Goal: Task Accomplishment & Management: Manage account settings

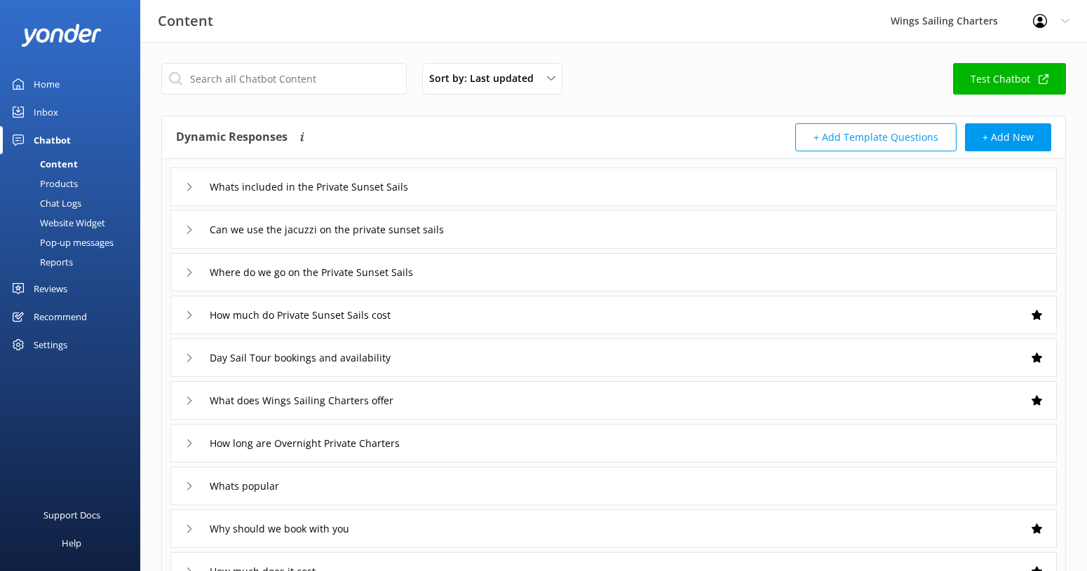
click at [43, 81] on div "Home" at bounding box center [47, 84] width 26 height 28
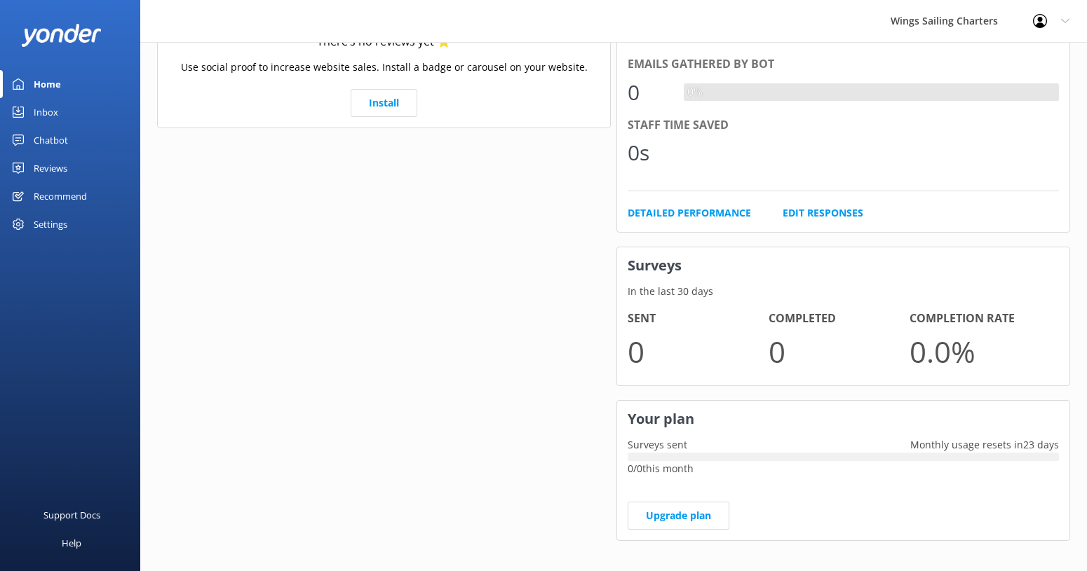
scroll to position [351, 0]
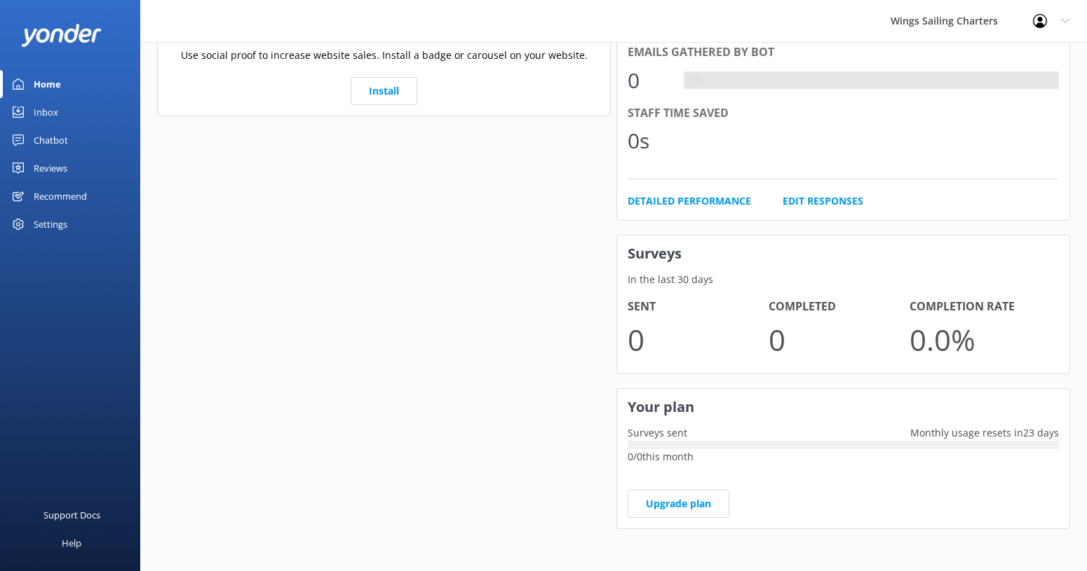
click at [1066, 20] on icon at bounding box center [1065, 21] width 8 height 8
click at [1010, 92] on link "Logout" at bounding box center [1017, 94] width 140 height 35
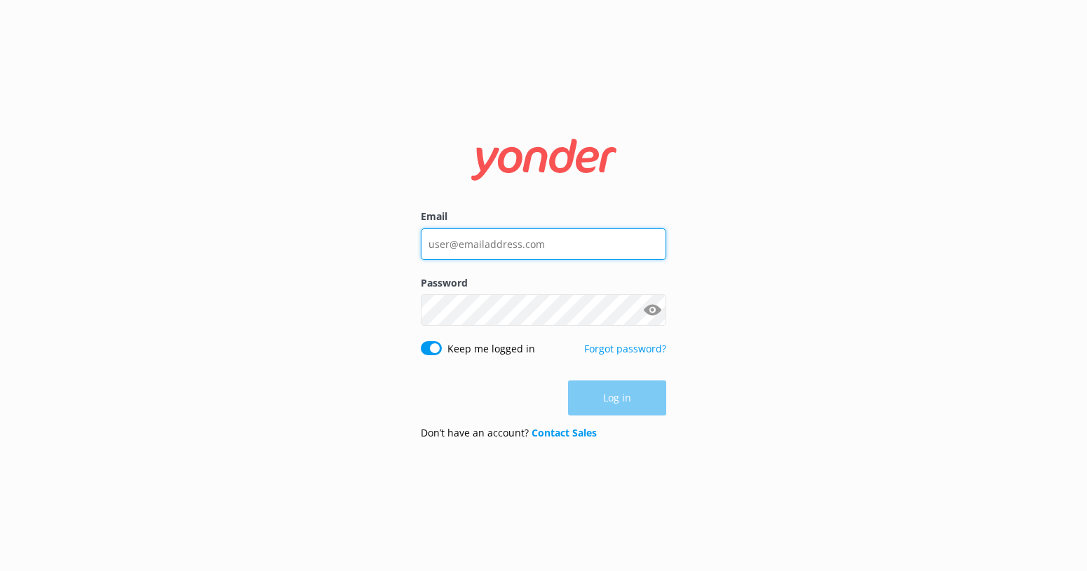
type input "[EMAIL_ADDRESS][DOMAIN_NAME]"
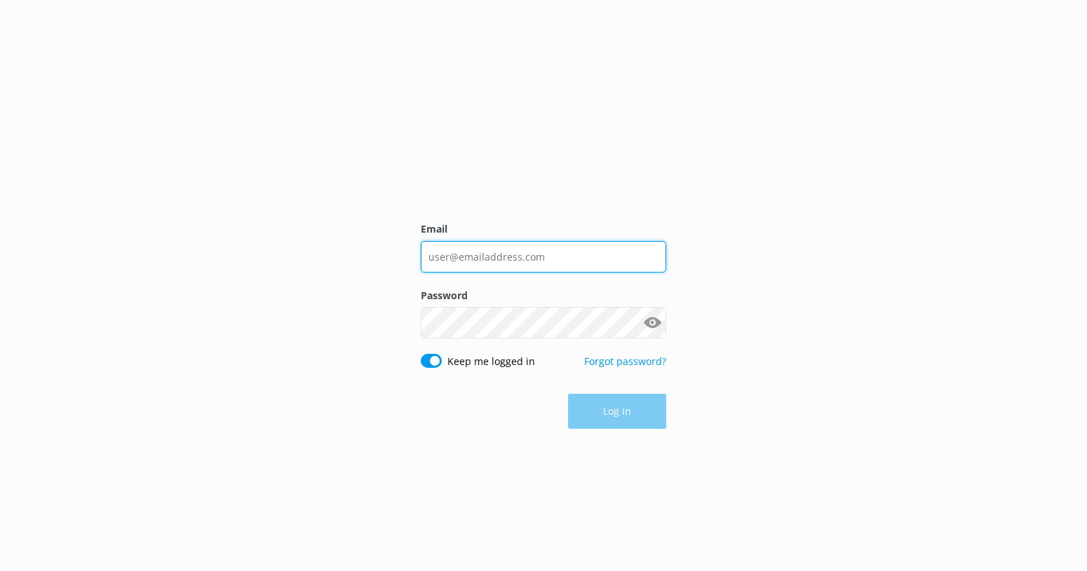
type input "[EMAIL_ADDRESS][DOMAIN_NAME]"
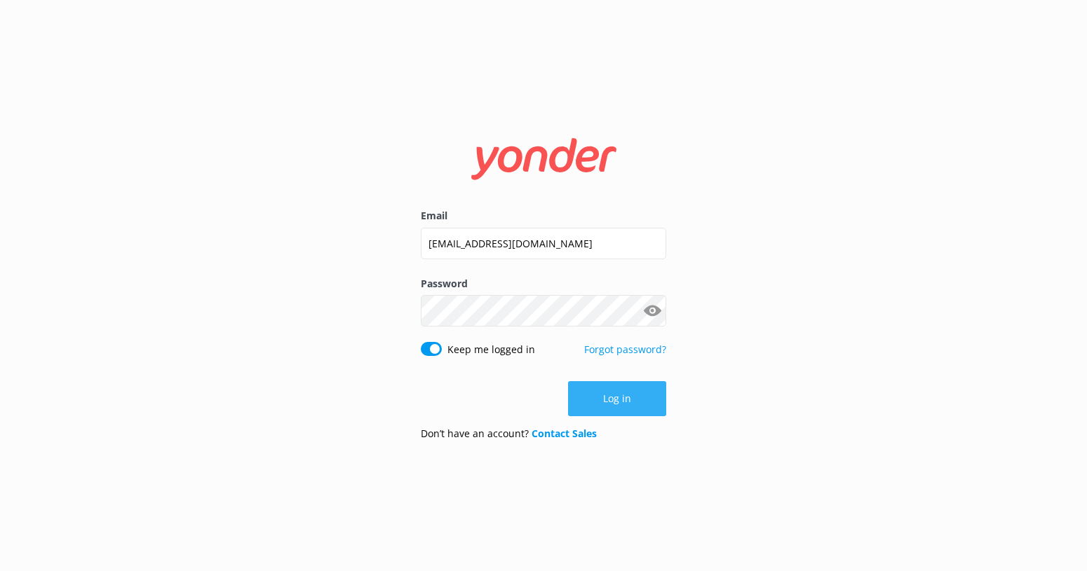
click at [618, 395] on button "Log in" at bounding box center [617, 398] width 98 height 35
